Goal: Information Seeking & Learning: Learn about a topic

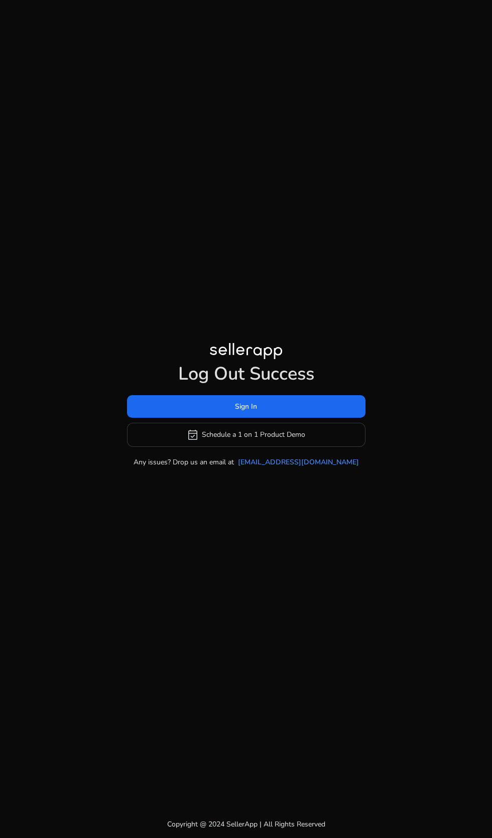
click at [284, 418] on span at bounding box center [246, 406] width 238 height 24
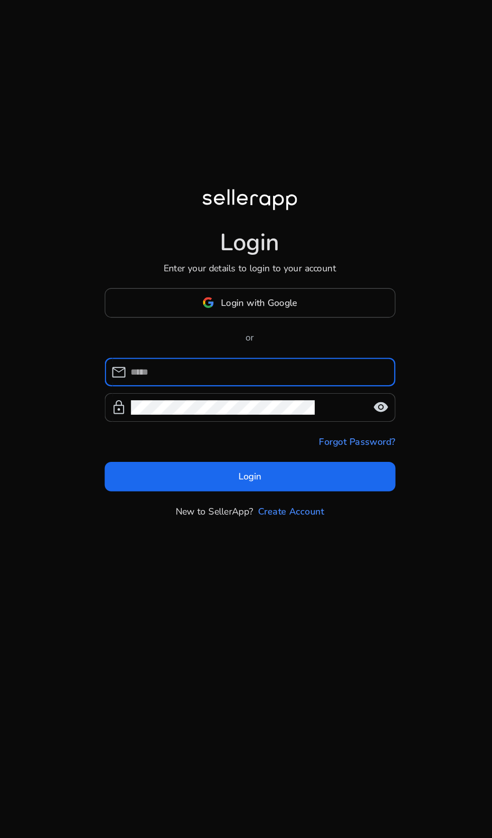
click at [271, 458] on div at bounding box center [246, 446] width 182 height 22
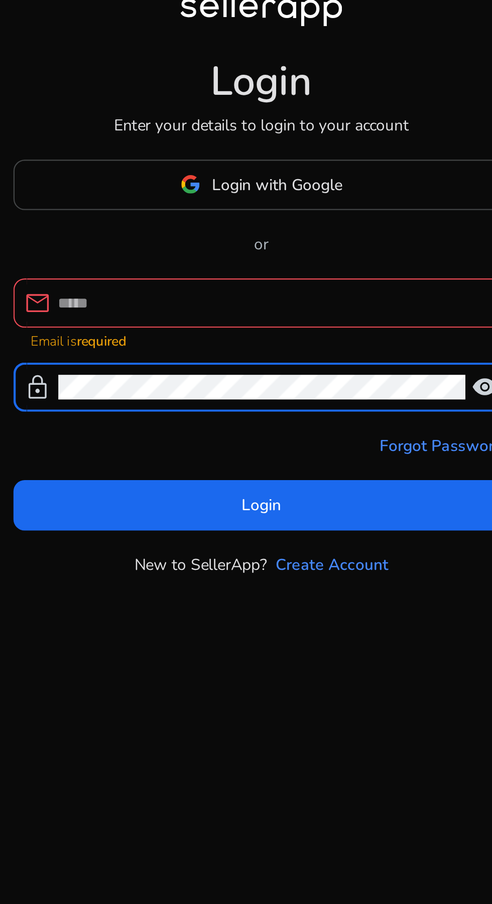
click at [273, 453] on input at bounding box center [252, 447] width 194 height 11
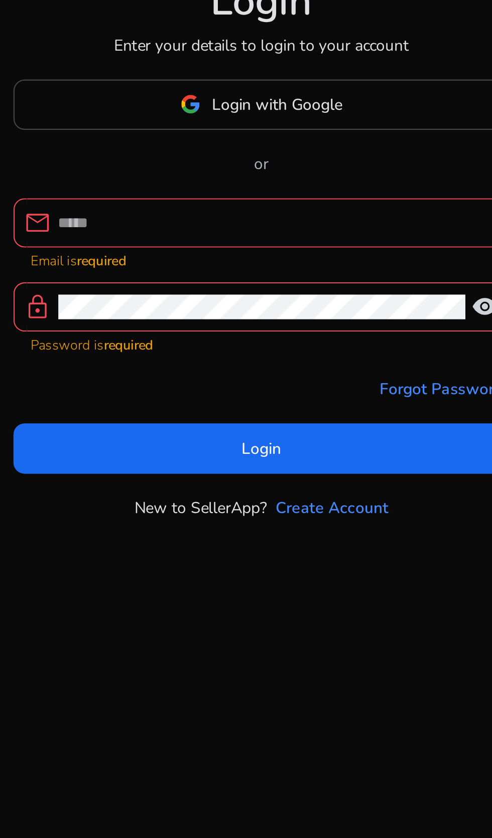
type input "**********"
click button "Login" at bounding box center [246, 510] width 222 height 23
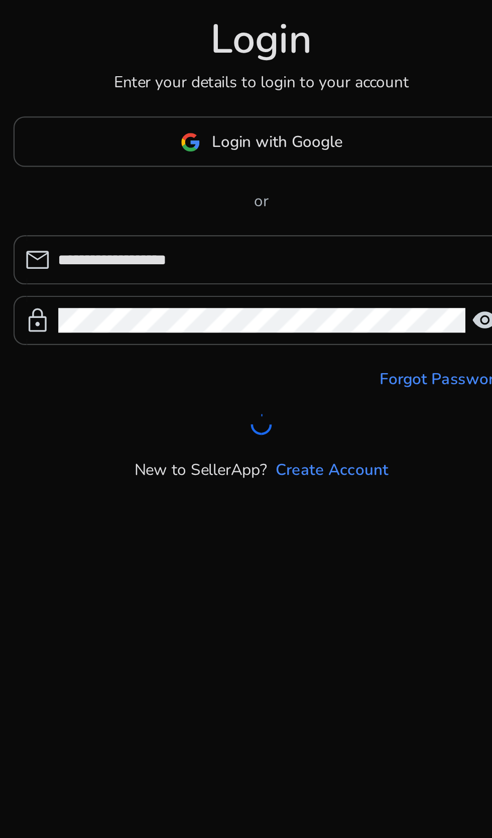
scroll to position [17, 0]
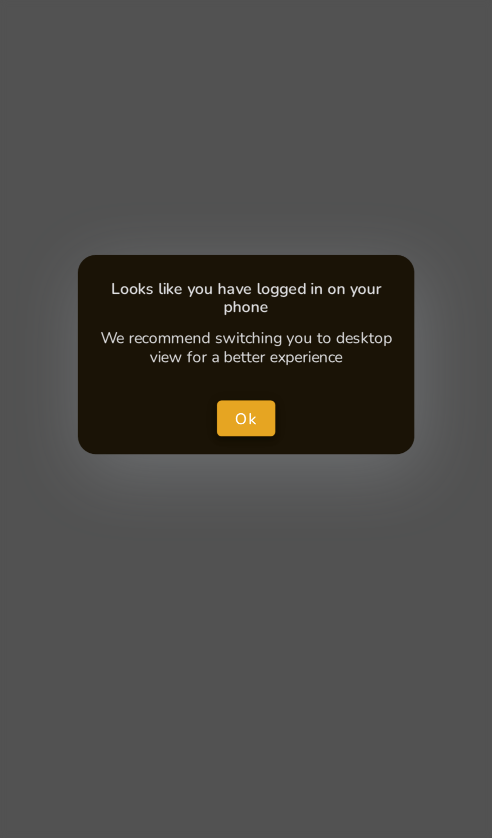
click at [253, 419] on span "close dialog" at bounding box center [246, 417] width 27 height 24
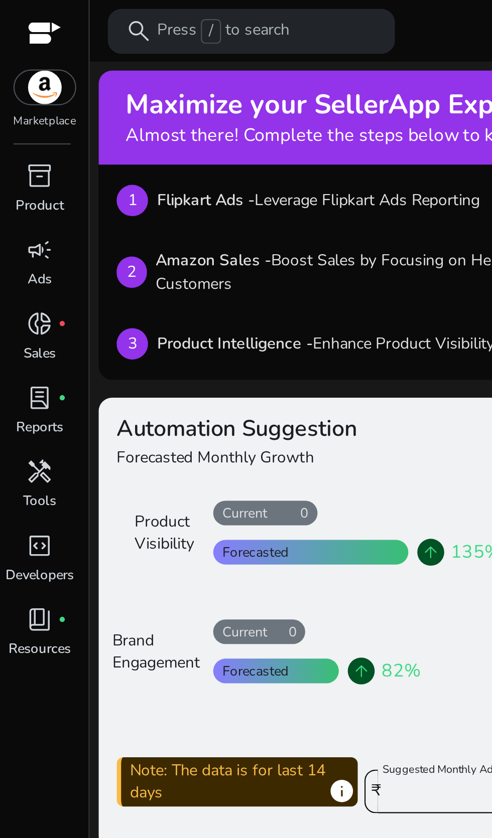
click at [16, 215] on span "handyman" at bounding box center [18, 211] width 12 height 12
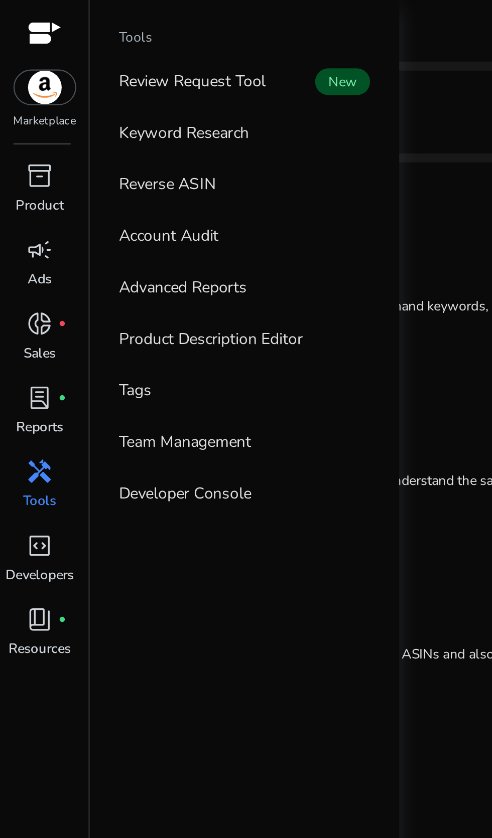
click at [61, 87] on p "Reverse ASIN" at bounding box center [74, 82] width 43 height 11
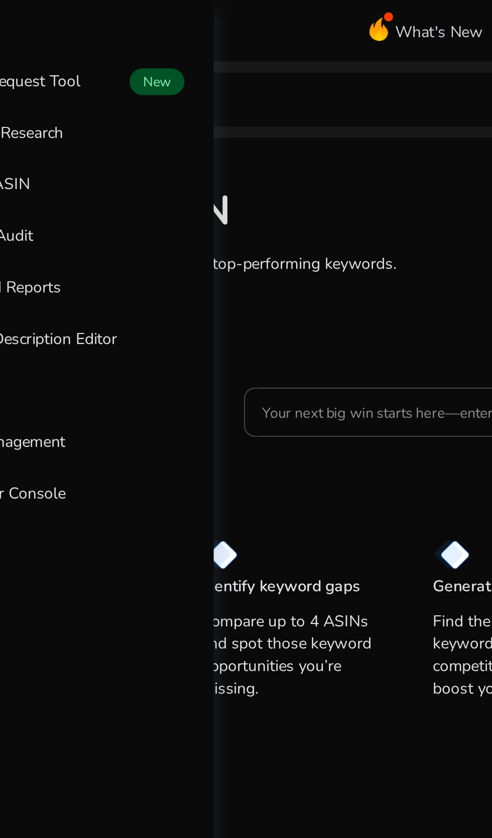
click at [249, 185] on input "Your next big win starts here—enter an ASIN" at bounding box center [278, 184] width 157 height 11
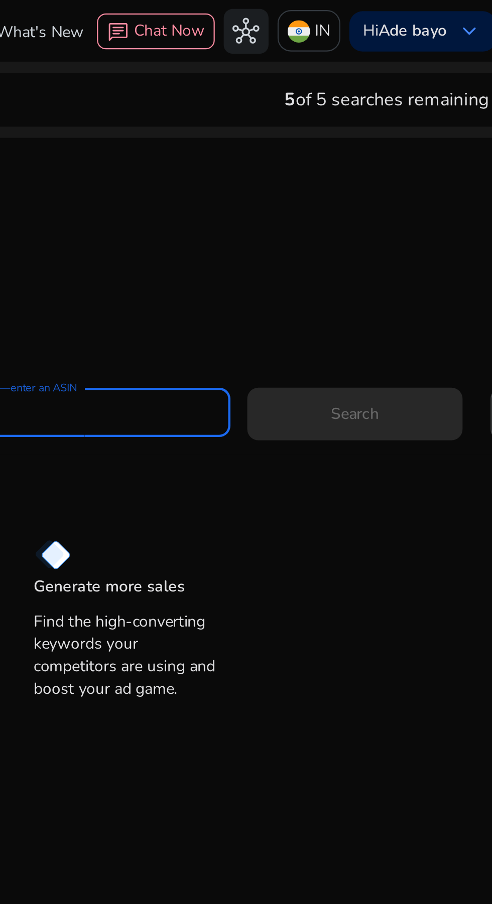
click at [402, 10] on p "IN" at bounding box center [405, 14] width 7 height 18
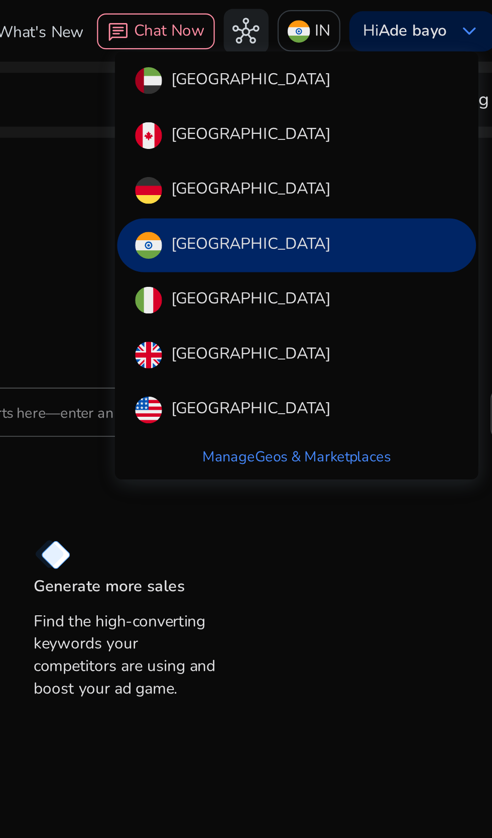
click at [332, 183] on img at bounding box center [328, 184] width 12 height 12
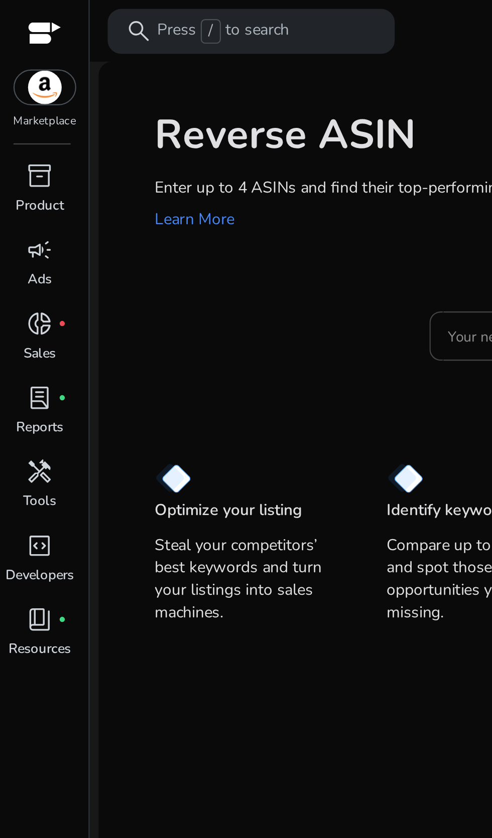
click at [18, 214] on span "handyman" at bounding box center [18, 211] width 12 height 12
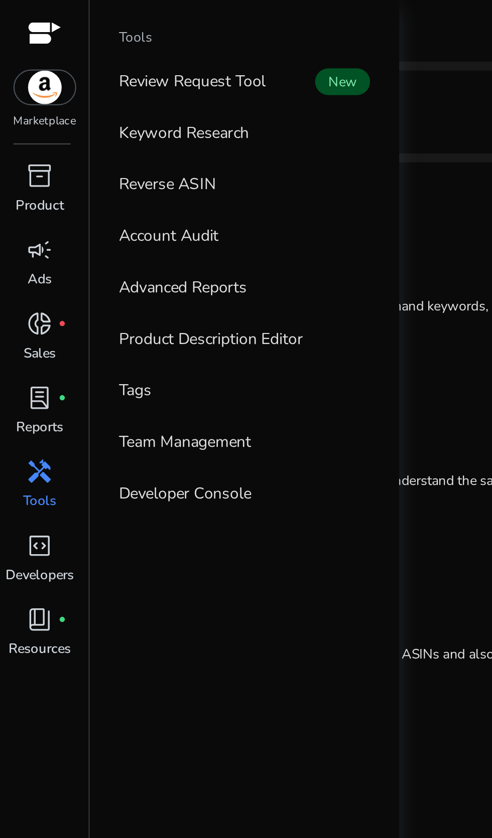
click at [63, 87] on p "Reverse ASIN" at bounding box center [74, 82] width 43 height 11
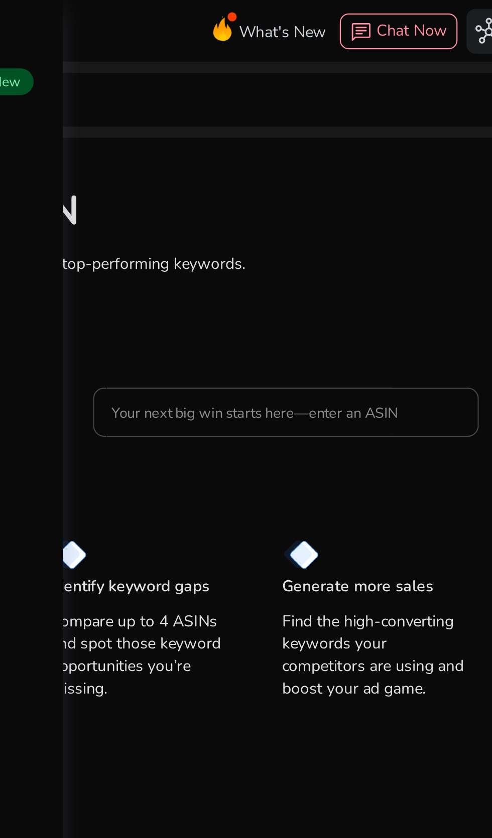
click at [301, 189] on input "Your next big win starts here—enter an ASIN" at bounding box center [278, 184] width 157 height 11
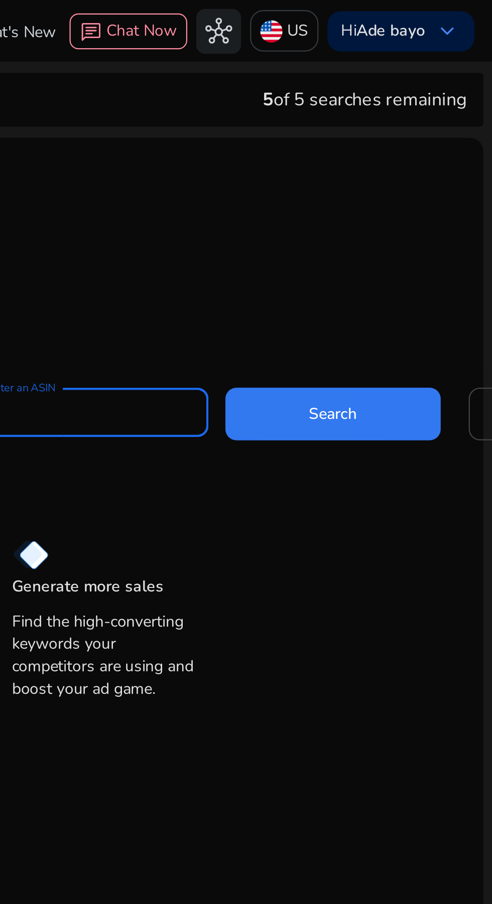
type input "**********"
click at [442, 182] on span at bounding box center [420, 185] width 96 height 24
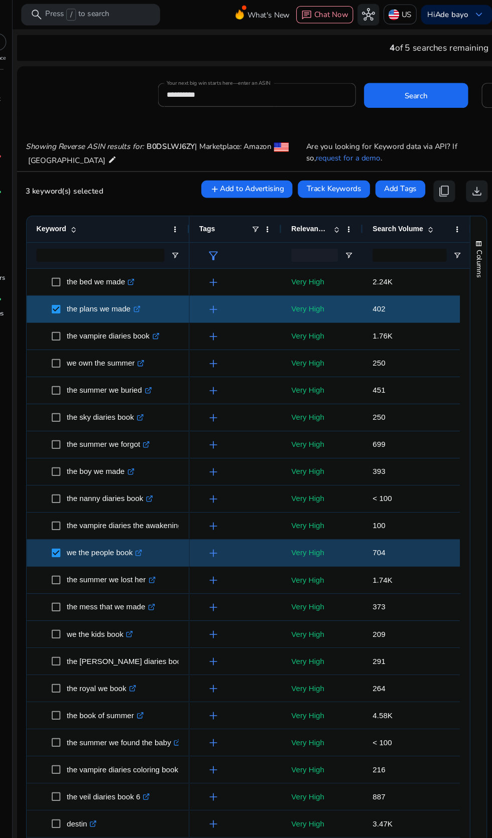
click at [434, 174] on span "content_copy" at bounding box center [439, 178] width 12 height 12
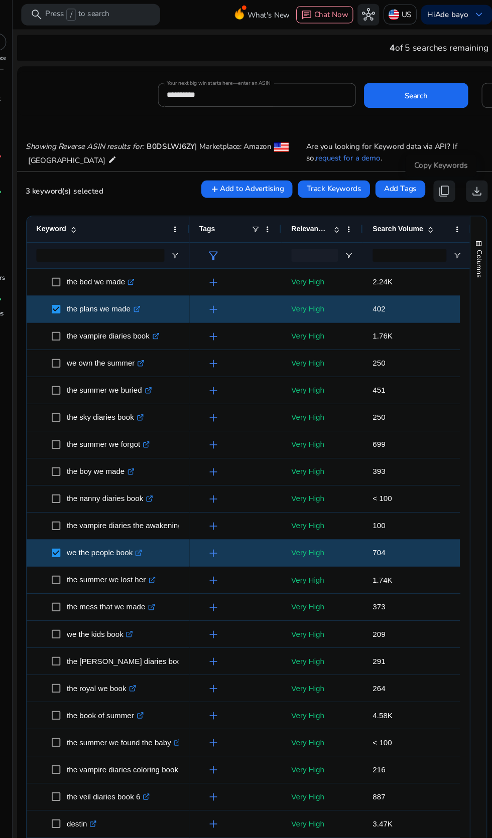
click at [435, 178] on span "content_copy" at bounding box center [439, 178] width 12 height 12
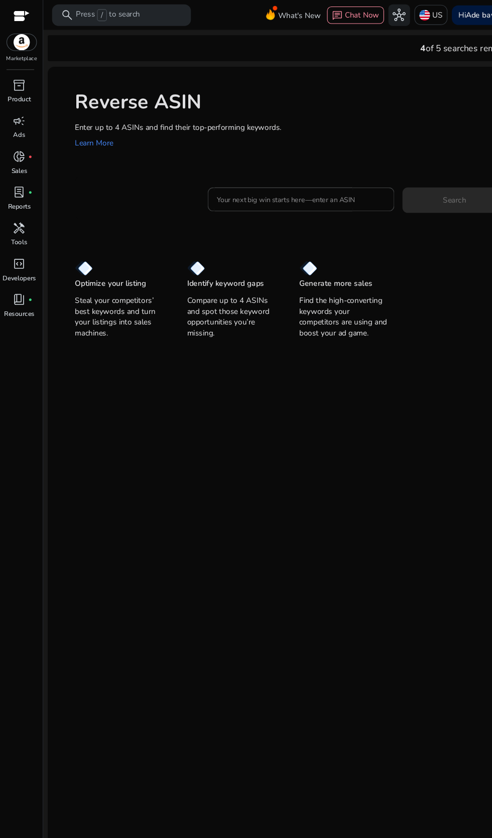
click at [18, 224] on p "Tools" at bounding box center [18, 224] width 15 height 9
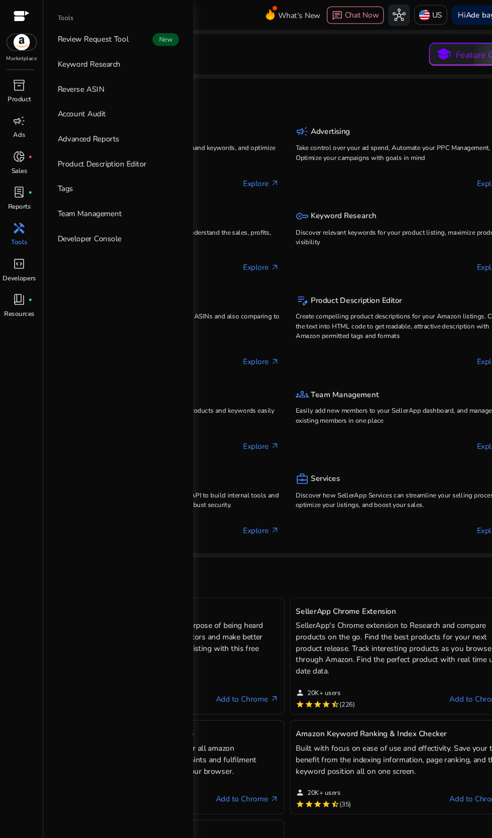
click at [72, 59] on p "Keyword Research" at bounding box center [82, 59] width 58 height 11
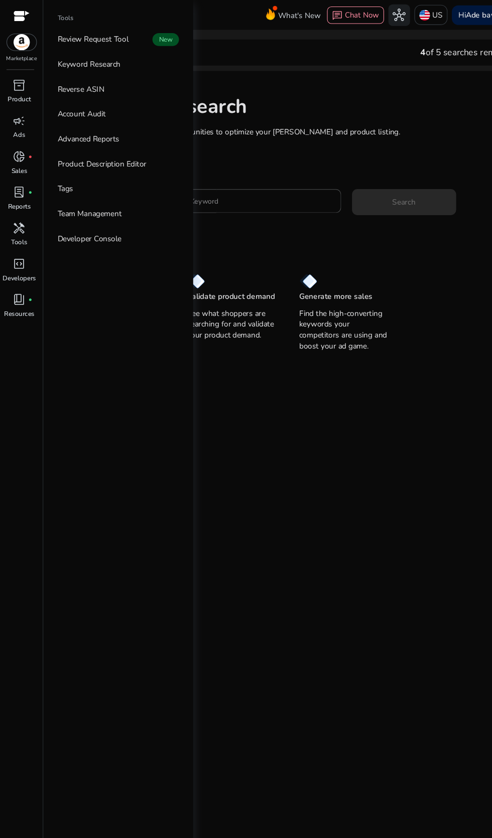
click at [76, 38] on p "Review Request Tool" at bounding box center [86, 36] width 66 height 11
click at [75, 77] on p "Reverse ASIN" at bounding box center [74, 82] width 43 height 11
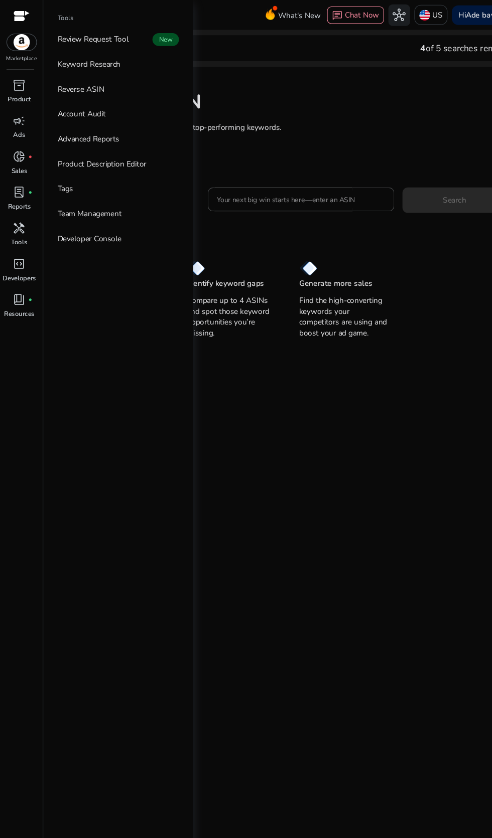
click at [76, 59] on p "Keyword Research" at bounding box center [82, 59] width 58 height 11
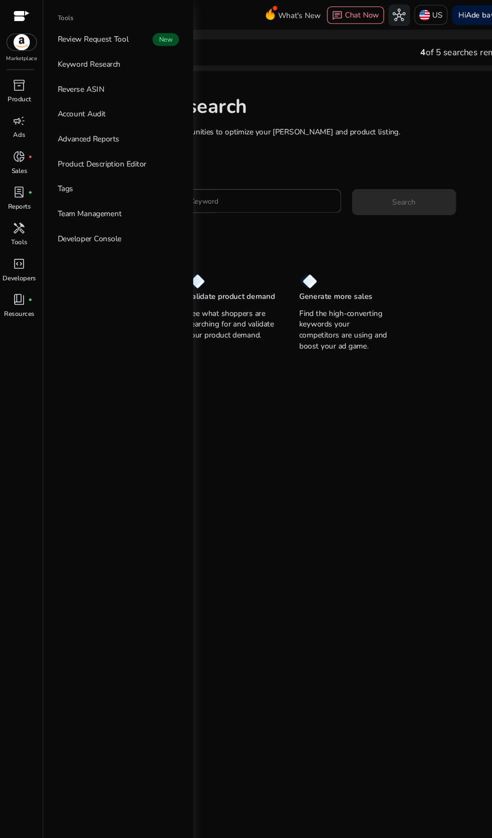
click at [260, 487] on mat-card "Keyword Research Research and find keyword opportunities to optimize your ad ca…" at bounding box center [266, 436] width 444 height 741
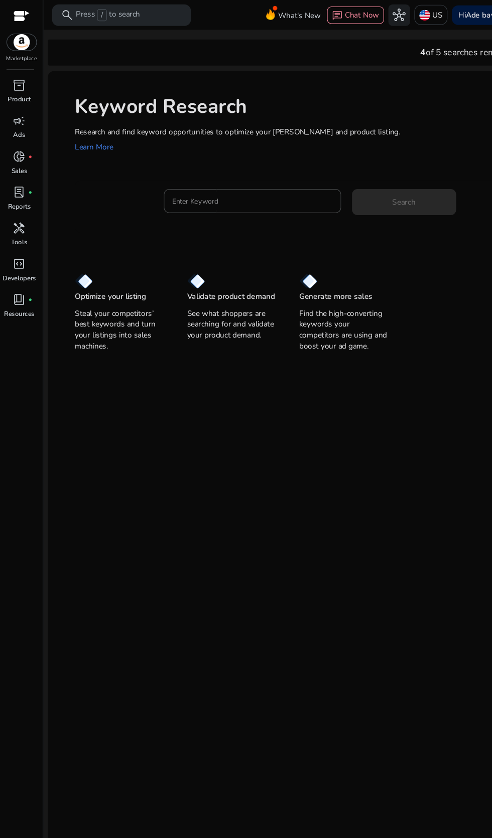
click at [258, 195] on div at bounding box center [234, 186] width 148 height 22
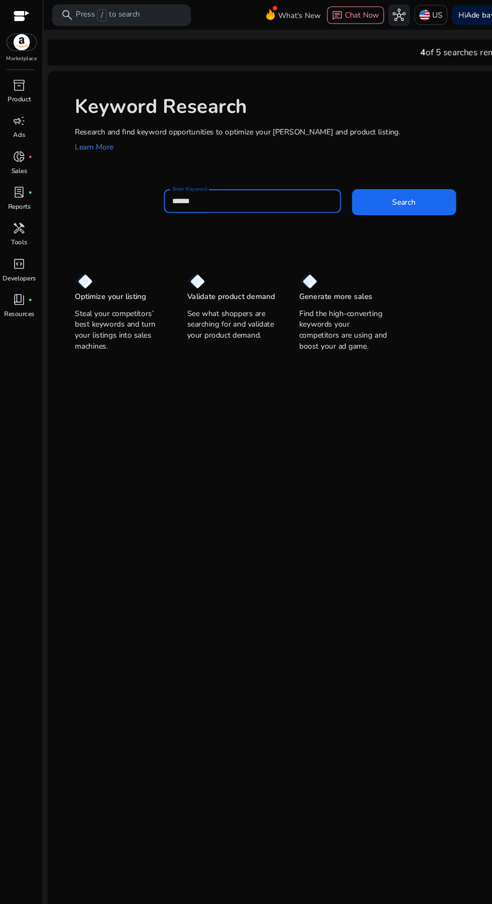
type input "******"
click at [393, 183] on span at bounding box center [374, 187] width 96 height 24
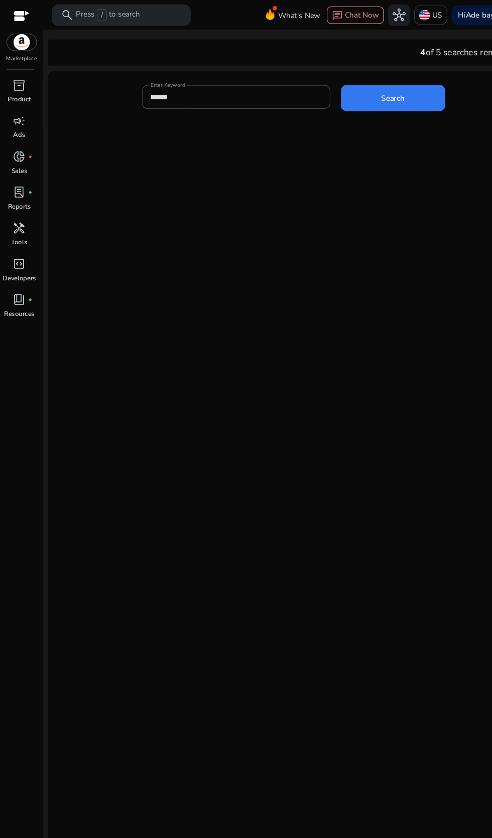
click at [373, 101] on span at bounding box center [364, 91] width 96 height 24
click at [387, 83] on span at bounding box center [364, 91] width 96 height 24
click at [378, 99] on span at bounding box center [364, 91] width 96 height 24
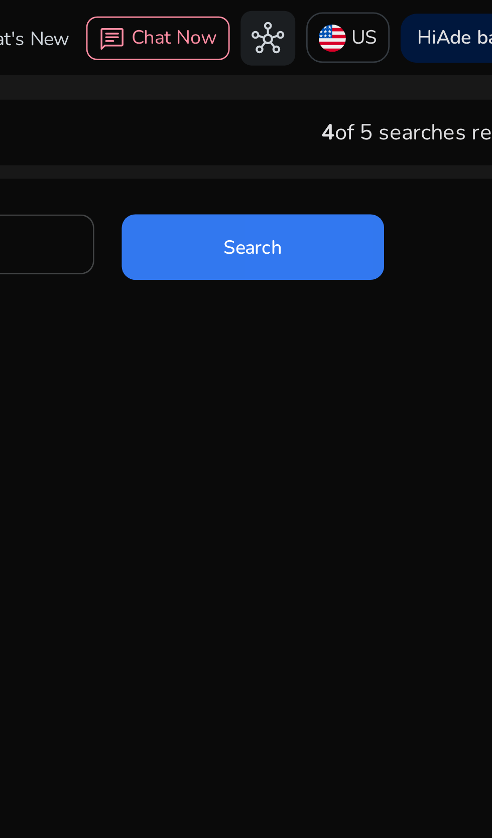
click at [379, 89] on span at bounding box center [364, 91] width 96 height 24
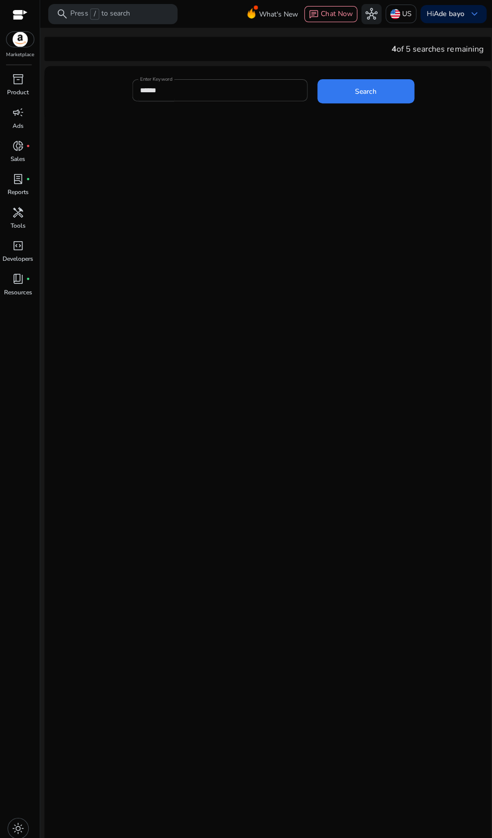
click at [383, 91] on span at bounding box center [364, 91] width 96 height 24
click at [376, 98] on span at bounding box center [364, 91] width 96 height 24
click at [15, 160] on p "Sales" at bounding box center [18, 158] width 15 height 9
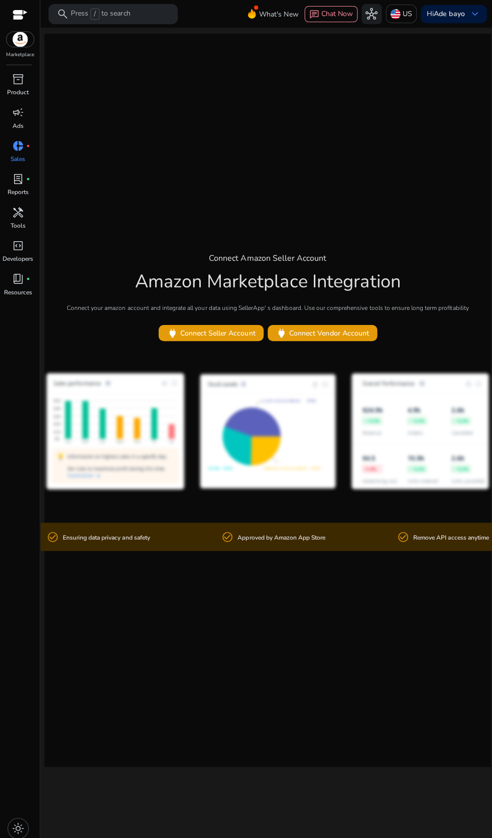
click at [18, 191] on p "Reports" at bounding box center [18, 191] width 21 height 9
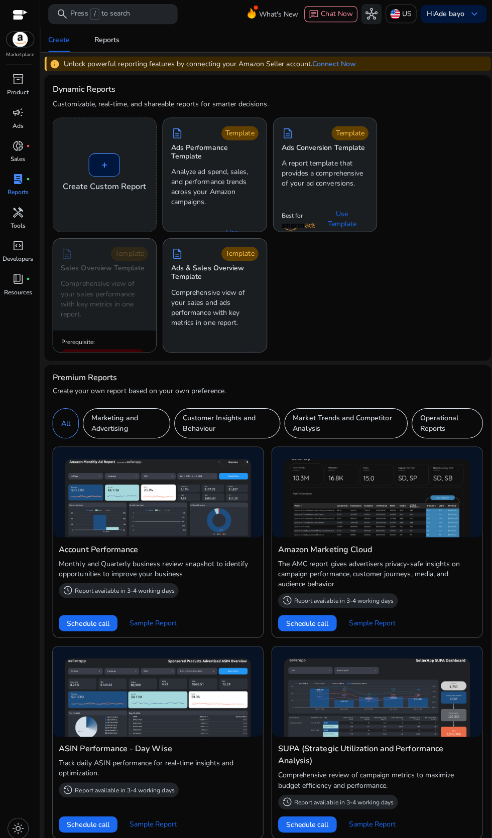
click at [239, 192] on p "Analyze ad spend, sales, and performance trends across your Amazon campaigns." at bounding box center [213, 186] width 86 height 40
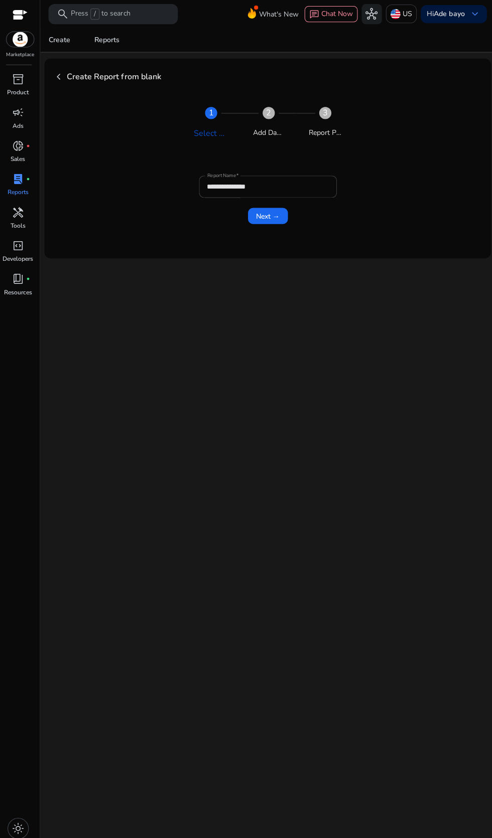
click at [279, 214] on span "submit" at bounding box center [266, 215] width 40 height 24
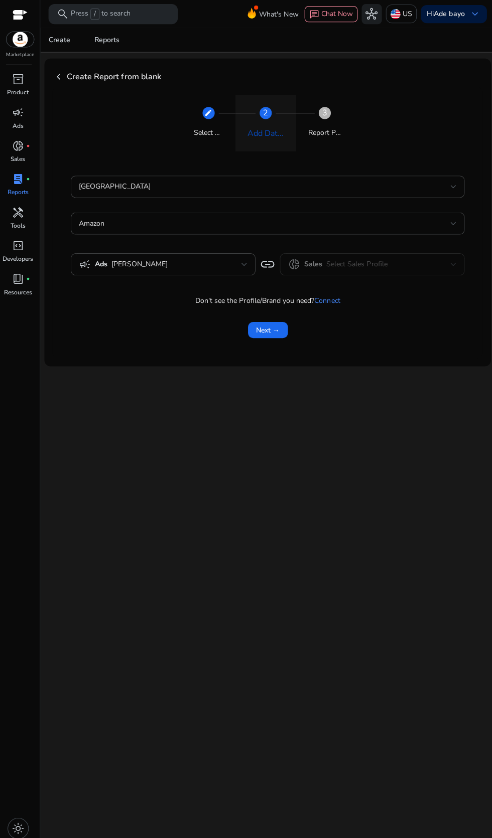
click at [283, 324] on span "submit" at bounding box center [266, 328] width 40 height 24
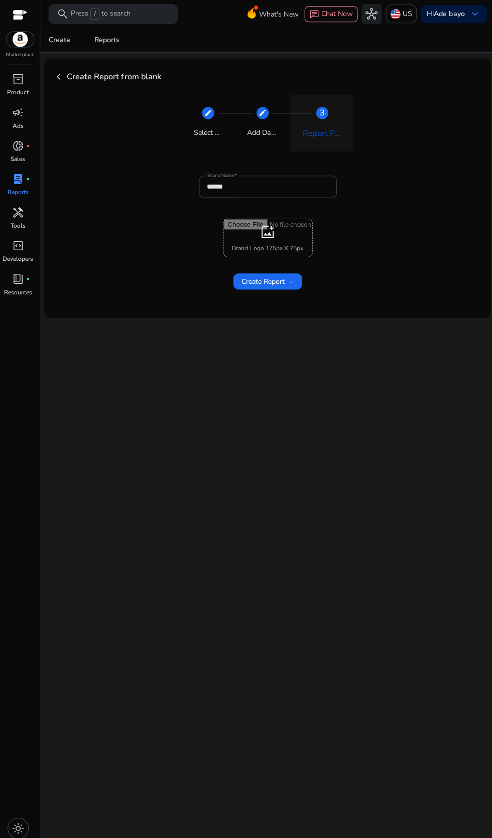
click at [302, 220] on input "file" at bounding box center [266, 237] width 88 height 38
type input "**********"
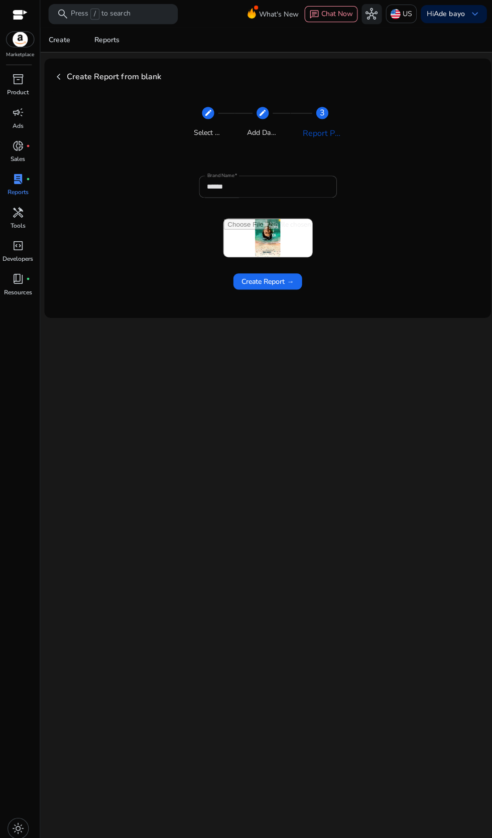
click at [292, 286] on span at bounding box center [266, 280] width 68 height 24
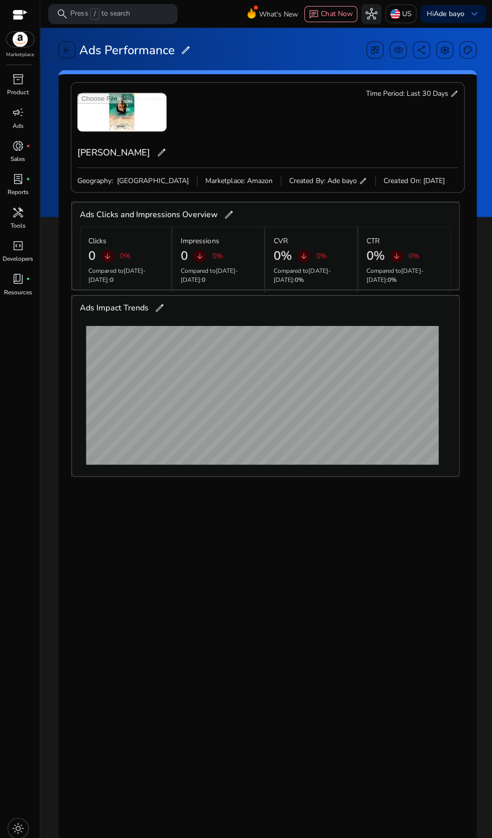
click at [12, 290] on p "Resources" at bounding box center [18, 290] width 28 height 9
click at [32, 244] on div "code_blocks" at bounding box center [18, 244] width 28 height 16
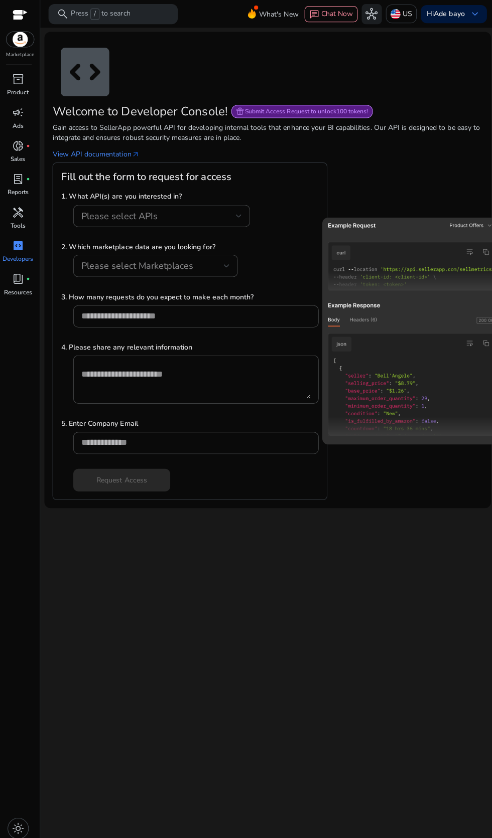
click at [18, 112] on span "campaign" at bounding box center [18, 112] width 12 height 12
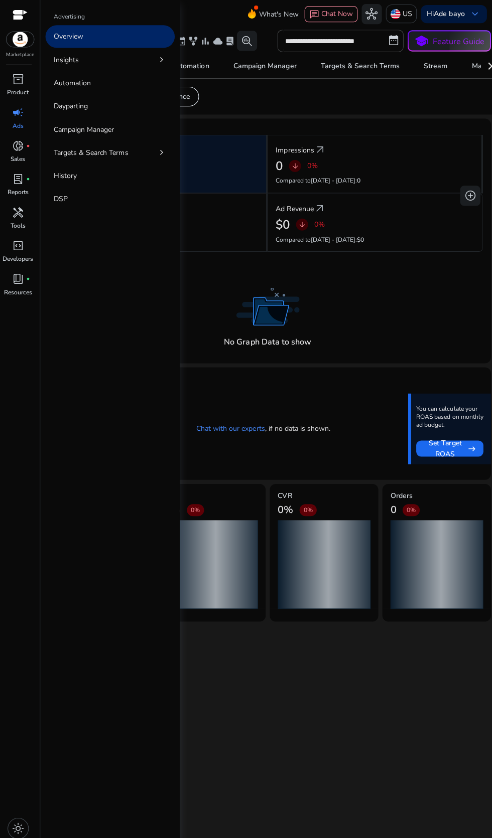
click at [390, 269] on app-ppc-overview-summary "Ad Spend arrow_outward $0 - 0% Compared to Jul 25 - Aug 7 : $0 Impressions arro…" at bounding box center [265, 239] width 427 height 227
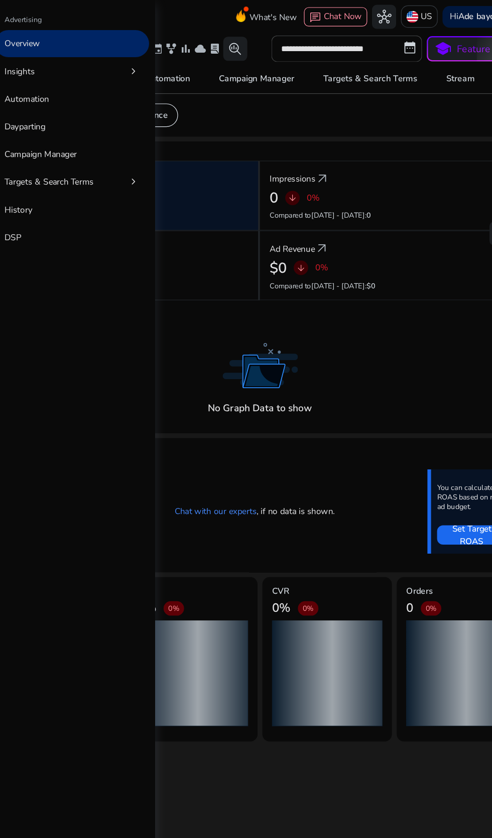
click at [72, 82] on p "Automation" at bounding box center [71, 82] width 37 height 11
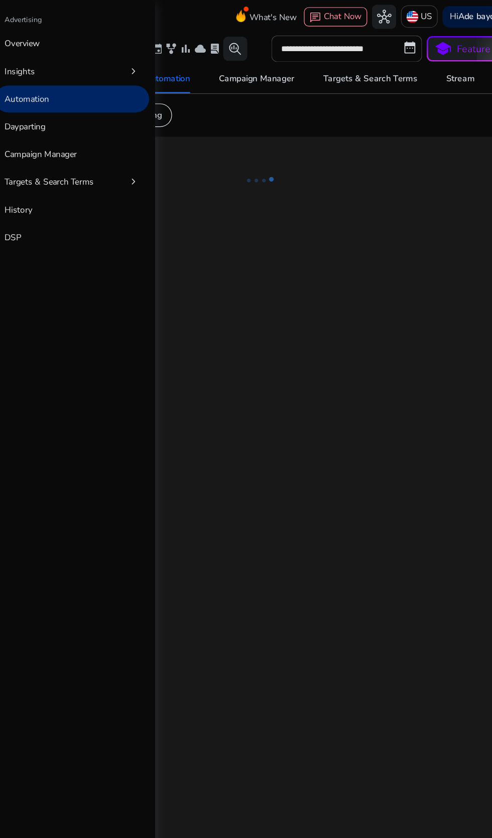
click at [265, 400] on div "**********" at bounding box center [266, 433] width 444 height 811
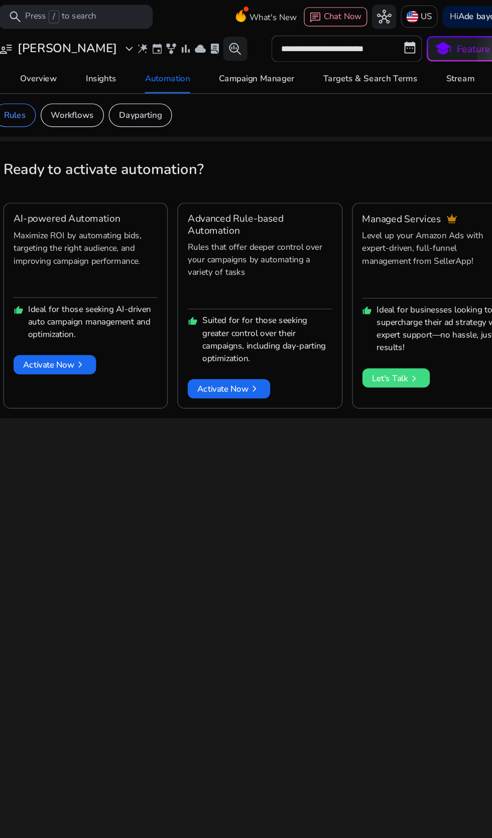
click at [97, 303] on span "Activate Now chevron_right" at bounding box center [95, 304] width 53 height 11
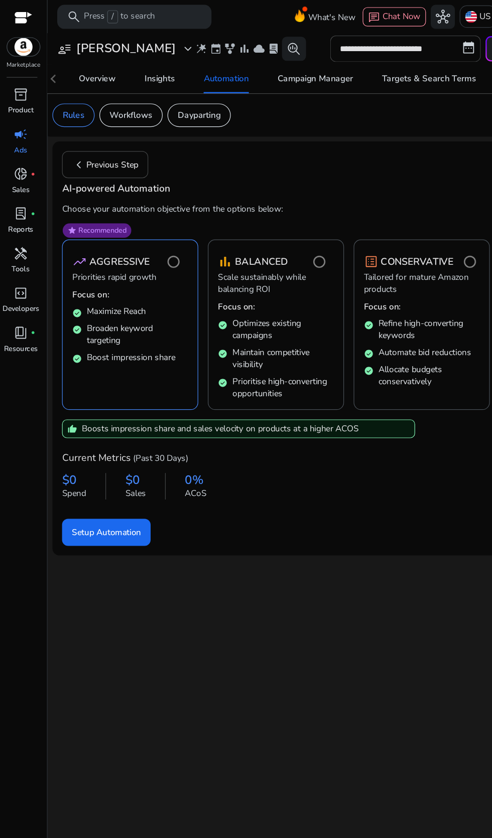
click at [91, 440] on span "Setup Automation" at bounding box center [89, 444] width 58 height 11
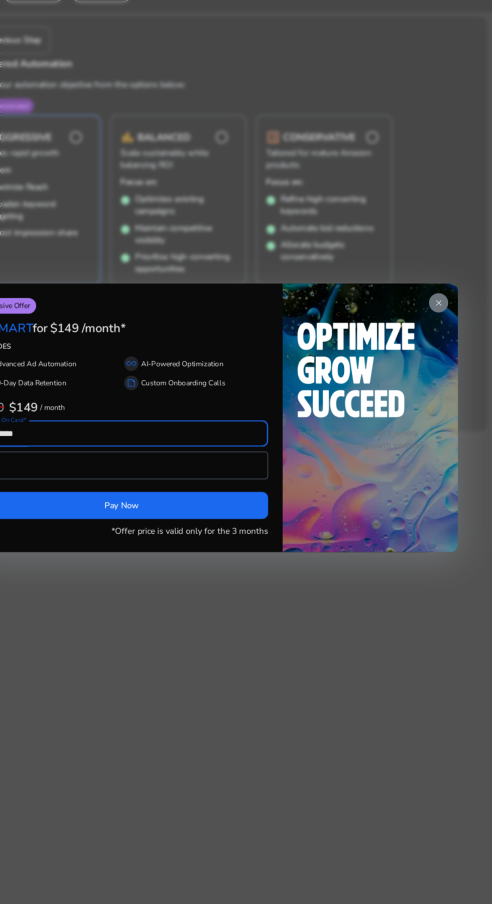
click at [449, 352] on span "close" at bounding box center [447, 356] width 8 height 8
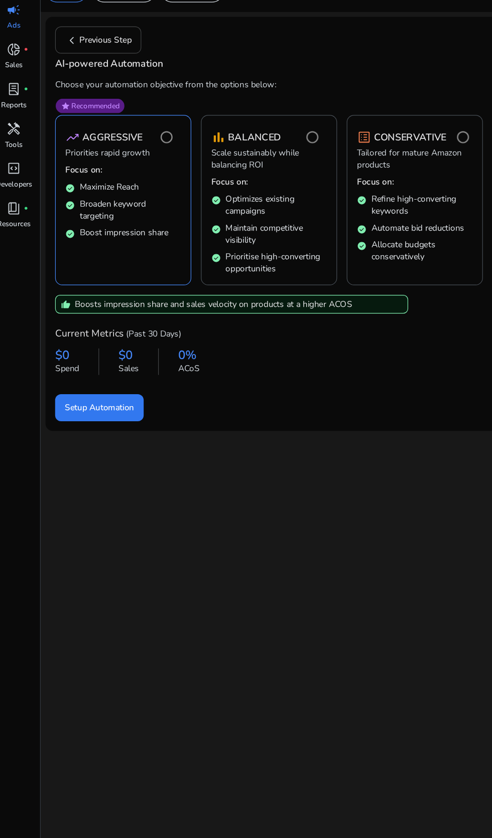
click at [93, 437] on span "submit" at bounding box center [89, 443] width 74 height 24
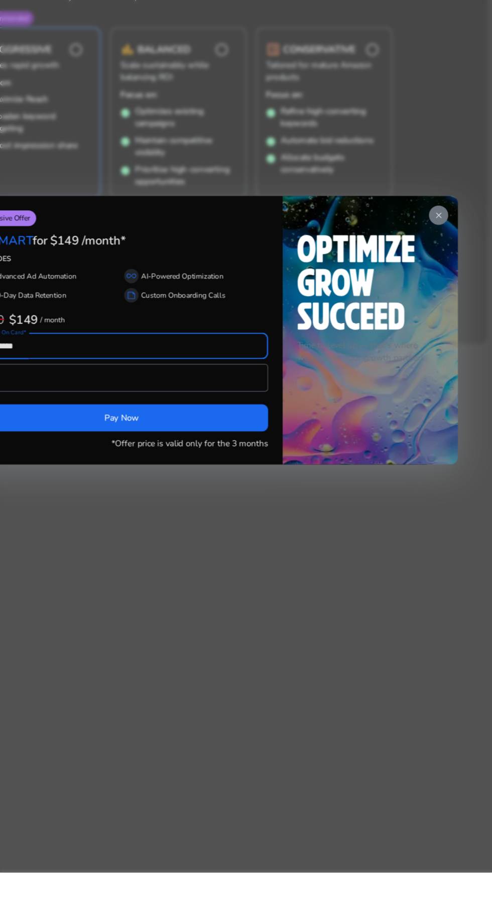
click at [462, 370] on div "close Time to level up — that's where we come in. Your growth partner!" at bounding box center [390, 452] width 146 height 224
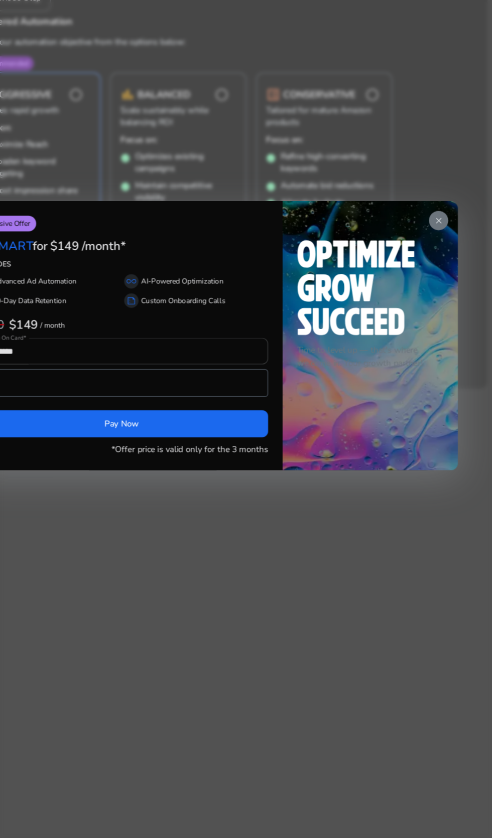
click at [447, 327] on span "close" at bounding box center [447, 323] width 8 height 8
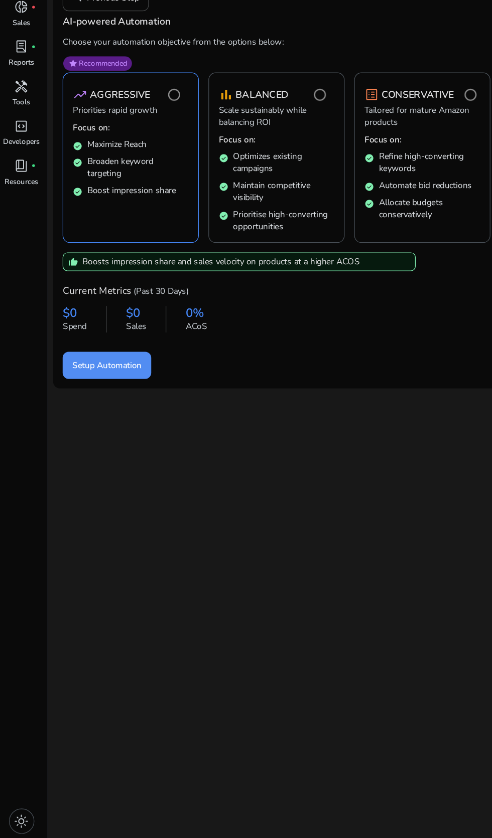
click at [28, 217] on div "handyman" at bounding box center [18, 211] width 28 height 16
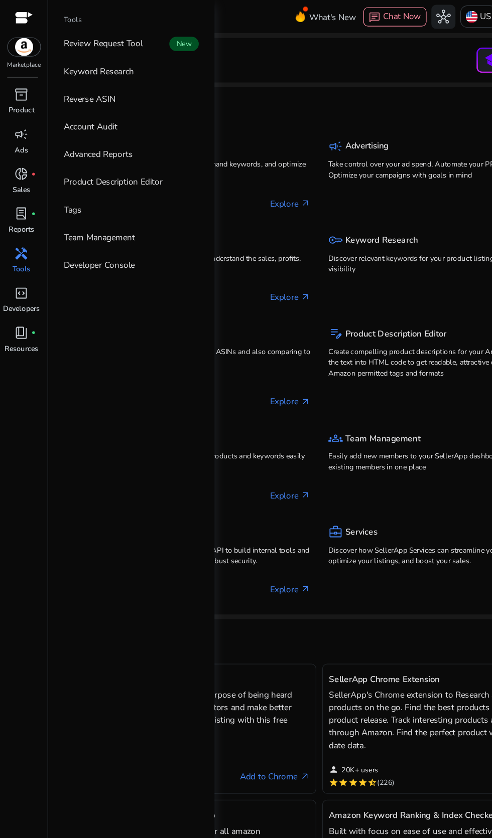
click at [70, 63] on p "Keyword Research" at bounding box center [82, 59] width 58 height 11
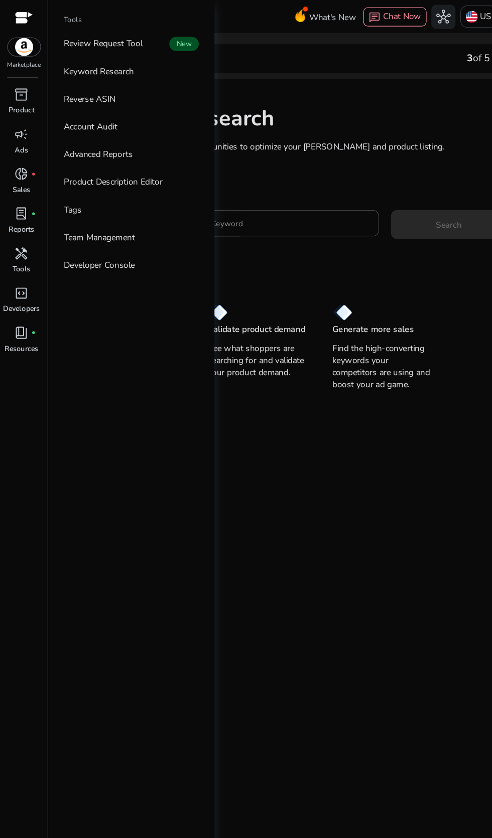
click at [233, 183] on input "Enter Keyword" at bounding box center [234, 186] width 148 height 11
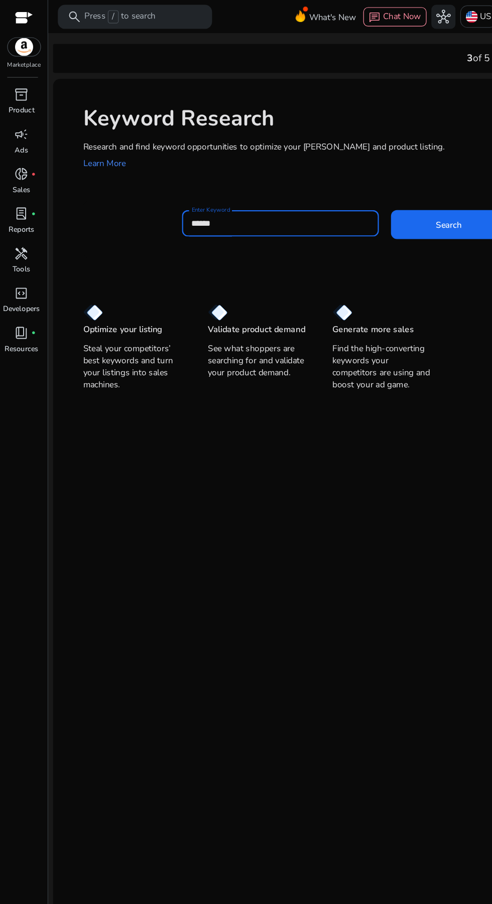
type input "******"
click at [383, 178] on span at bounding box center [374, 187] width 96 height 24
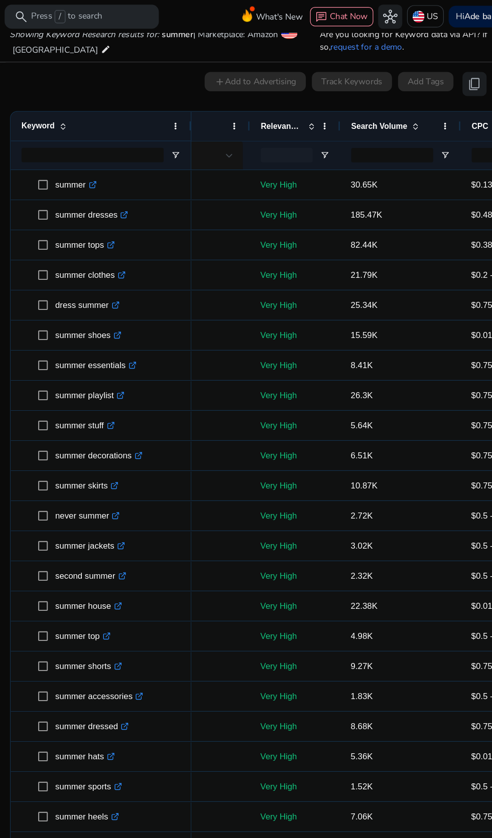
scroll to position [0, 150]
click at [327, 97] on div at bounding box center [327, 105] width 4 height 24
click at [295, 102] on span "Relevance Score" at bounding box center [278, 105] width 35 height 8
click at [316, 108] on span at bounding box center [315, 105] width 8 height 8
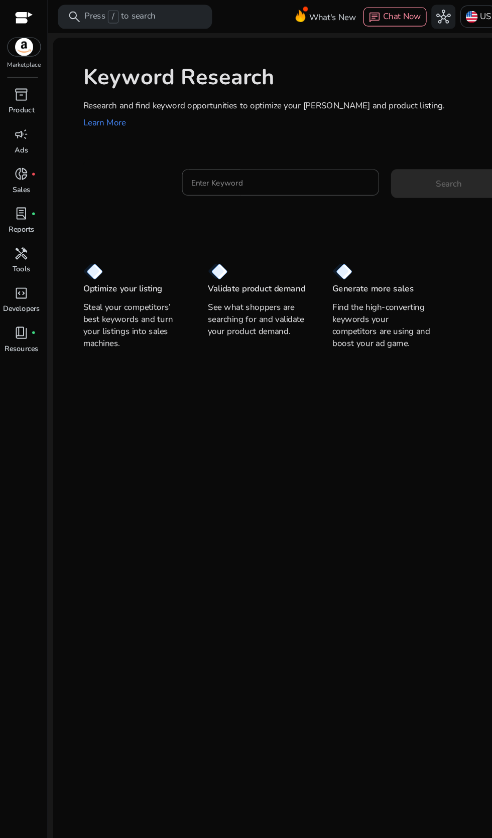
click at [256, 154] on input "Enter Keyword" at bounding box center [234, 152] width 148 height 11
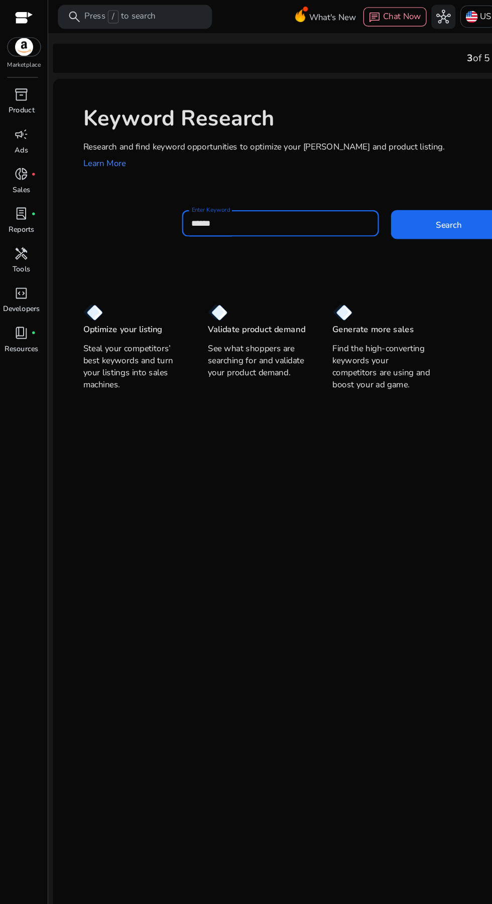
type input "******"
click at [379, 198] on span at bounding box center [374, 187] width 96 height 24
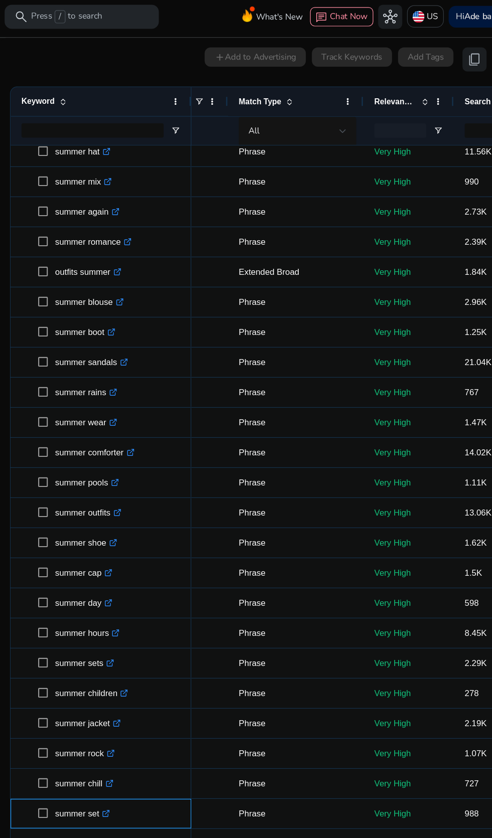
click at [54, 682] on div "summer set .st0{fill:#2c8af8}" at bounding box center [128, 678] width 151 height 25
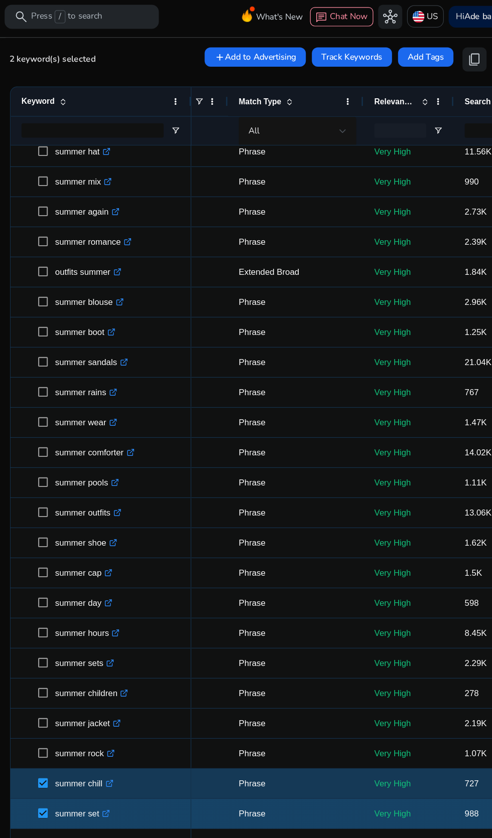
click at [435, 53] on span "content_copy" at bounding box center [439, 50] width 12 height 12
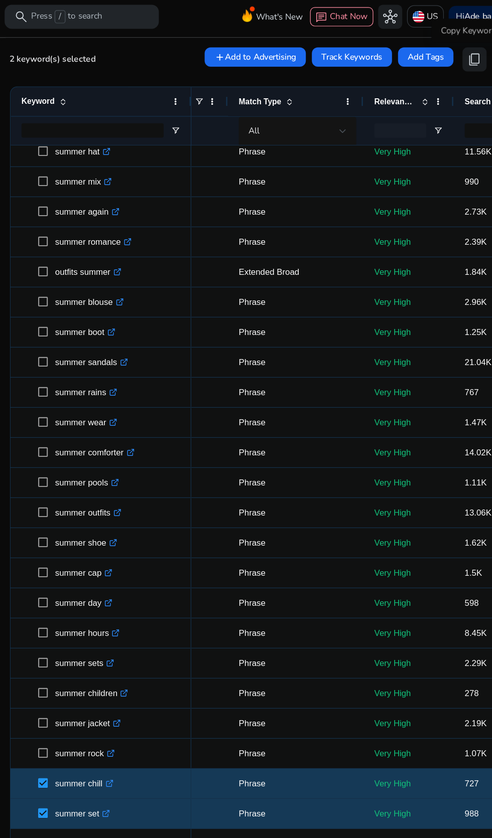
click at [435, 52] on span "content_copy" at bounding box center [439, 50] width 12 height 12
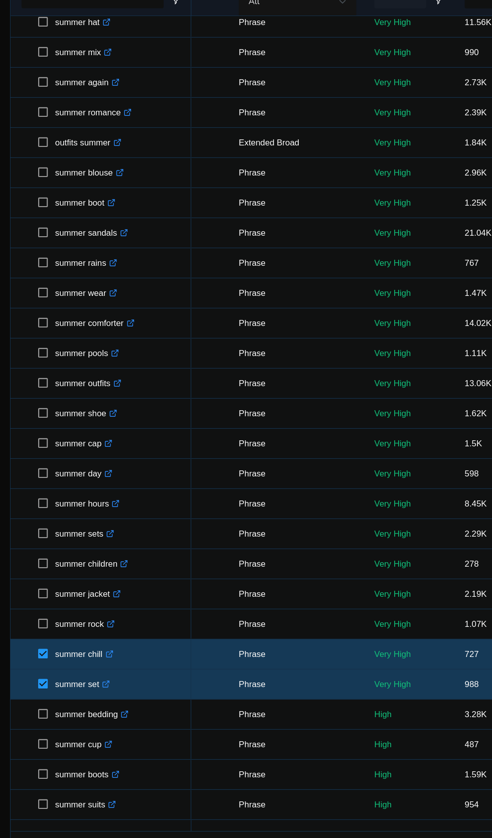
click at [445, 813] on span "Next Page" at bounding box center [449, 813] width 8 height 8
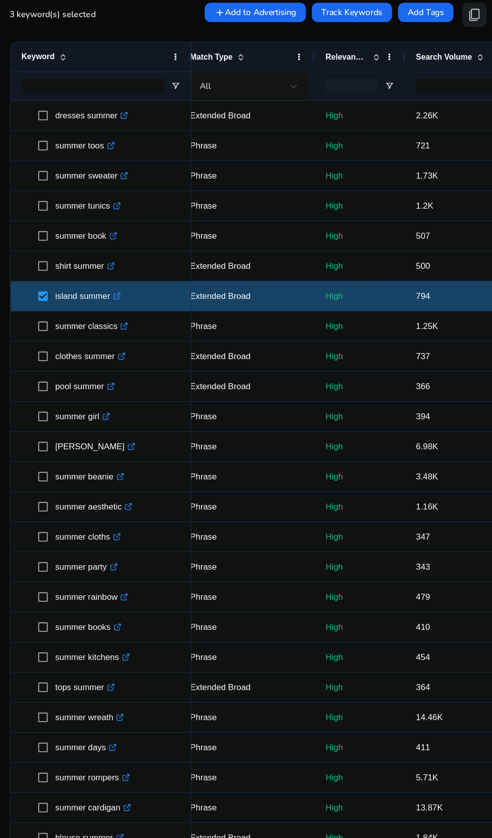
click at [437, 50] on span "content_copy" at bounding box center [439, 50] width 12 height 12
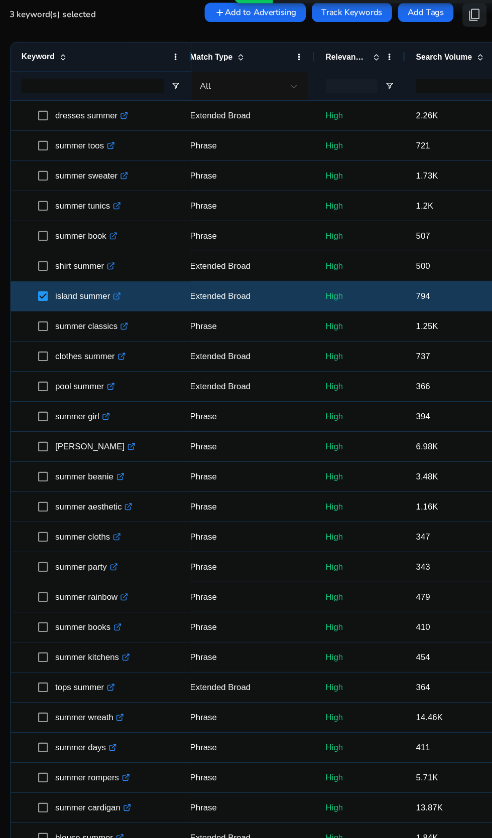
click at [437, 50] on span "content_copy" at bounding box center [439, 50] width 12 height 12
